Goal: Task Accomplishment & Management: Complete application form

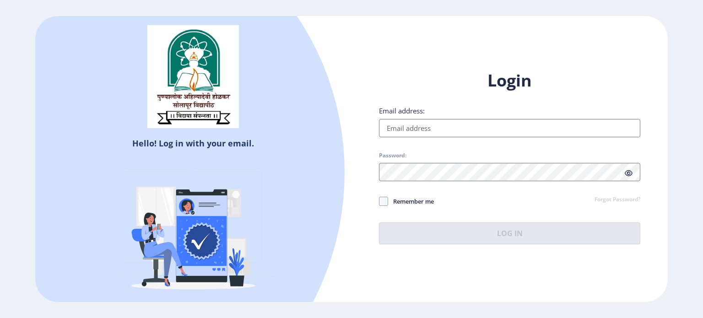
click at [354, 130] on input "Email address:" at bounding box center [509, 128] width 261 height 18
type input "[EMAIL_ADDRESS][DOMAIN_NAME]"
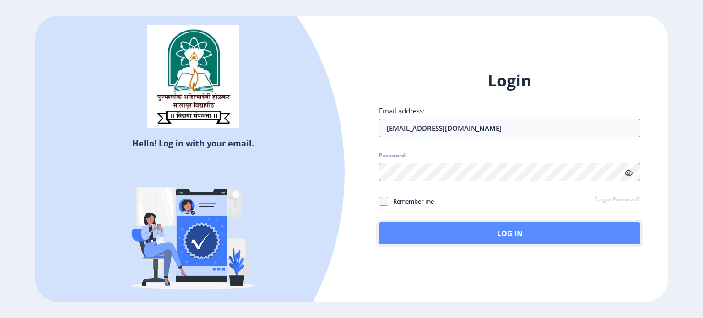
click at [354, 231] on button "Log In" at bounding box center [509, 233] width 261 height 22
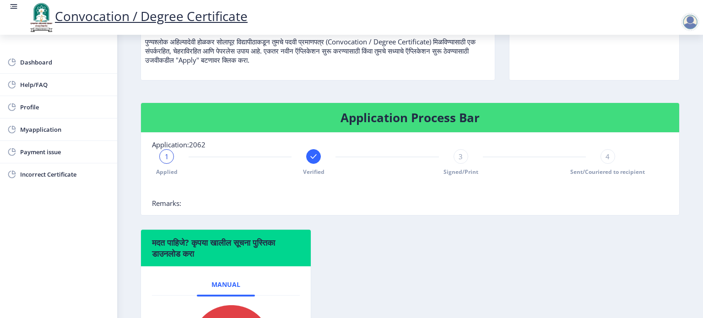
scroll to position [115, 0]
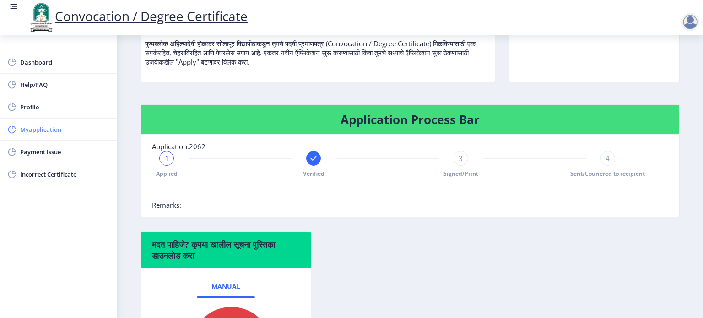
click at [77, 122] on link "Myapplication" at bounding box center [58, 129] width 117 height 22
